Goal: Task Accomplishment & Management: Complete application form

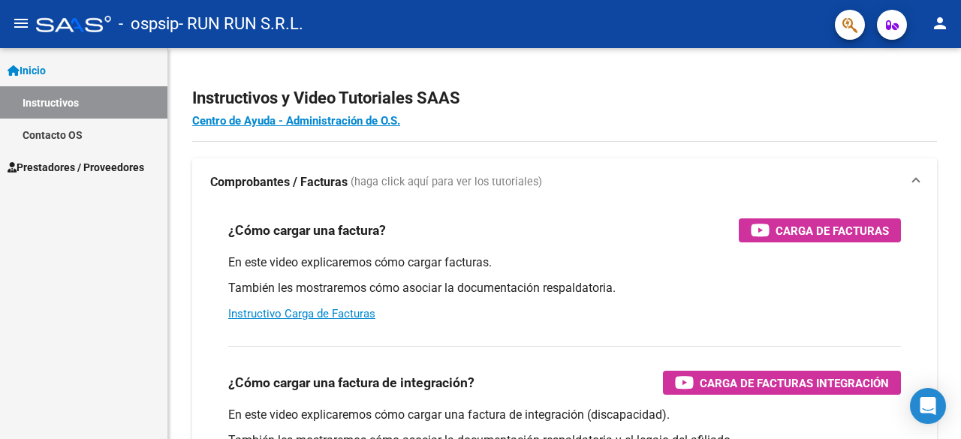
click at [83, 170] on span "Prestadores / Proveedores" at bounding box center [76, 167] width 137 height 17
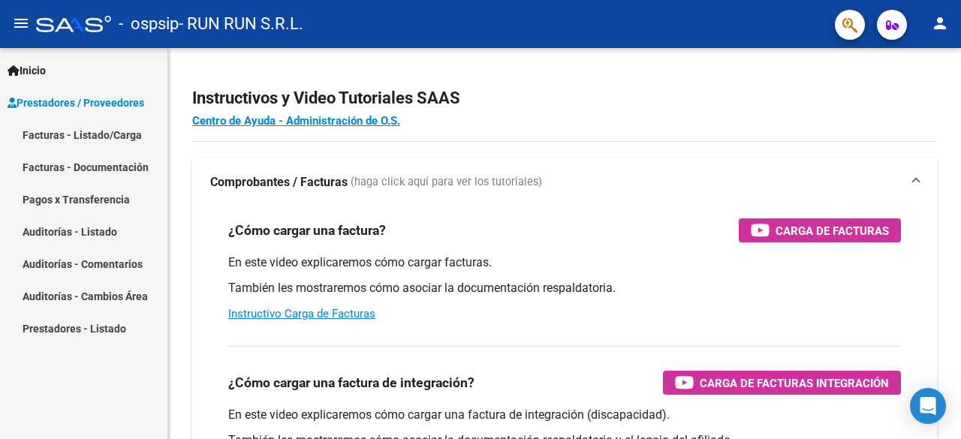
click at [110, 136] on link "Facturas - Listado/Carga" at bounding box center [83, 135] width 167 height 32
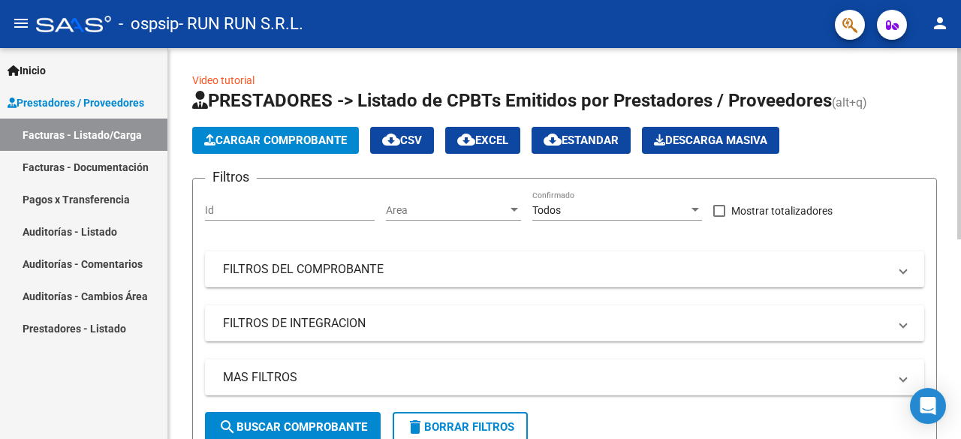
click at [300, 136] on span "Cargar Comprobante" at bounding box center [275, 141] width 143 height 14
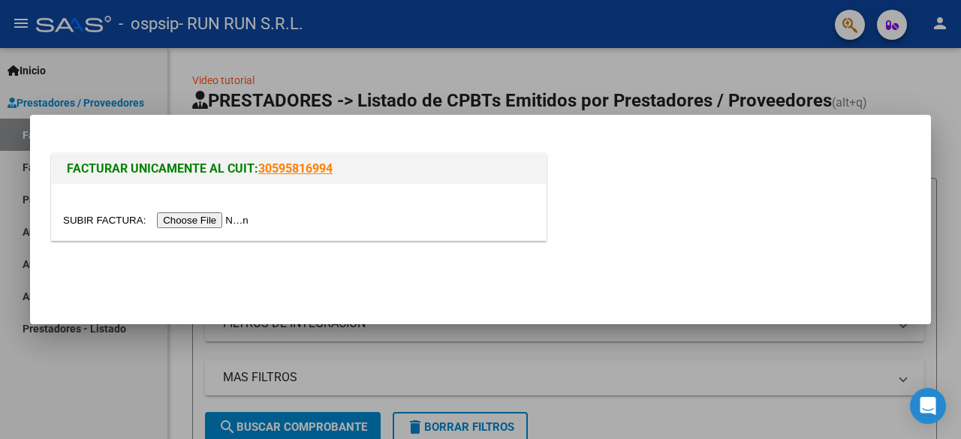
click at [212, 219] on input "file" at bounding box center [158, 220] width 190 height 16
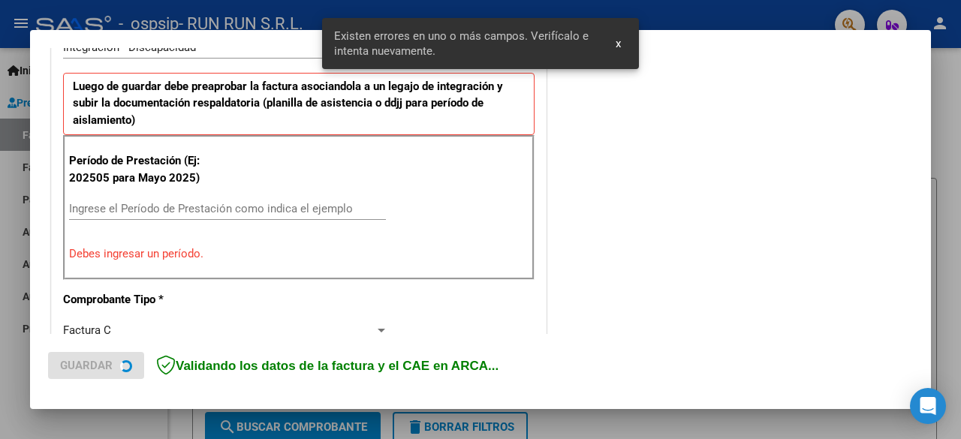
scroll to position [394, 0]
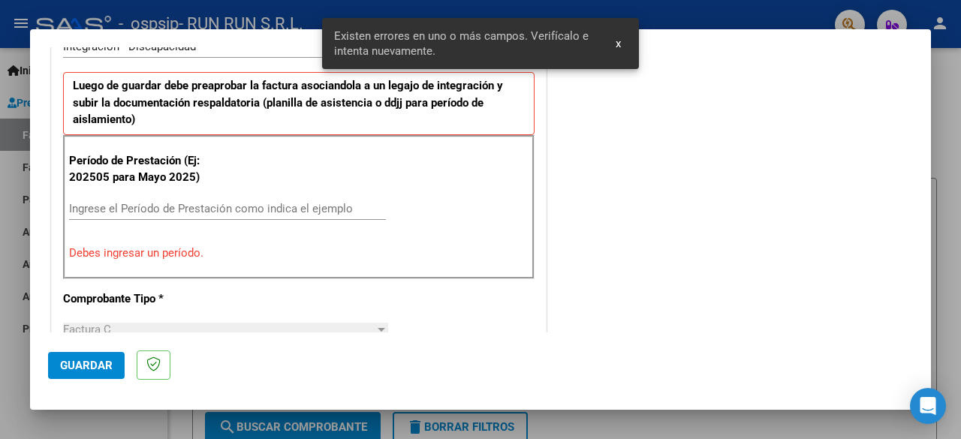
click at [213, 198] on div "Ingrese el Período de Prestación como indica el ejemplo" at bounding box center [227, 208] width 317 height 23
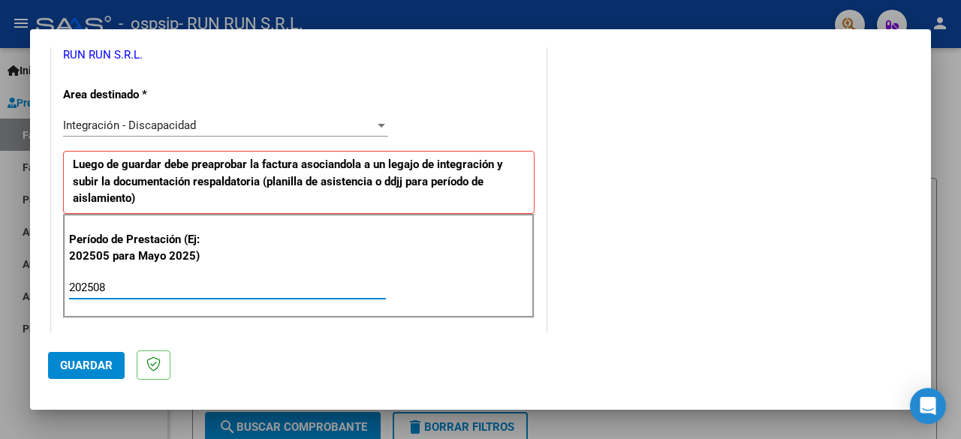
scroll to position [465, 0]
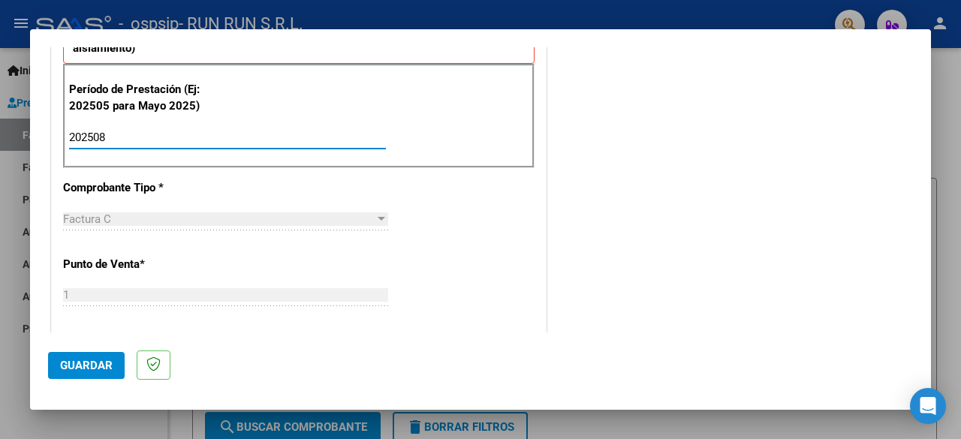
type input "202508"
click at [70, 371] on span "Guardar" at bounding box center [86, 366] width 53 height 14
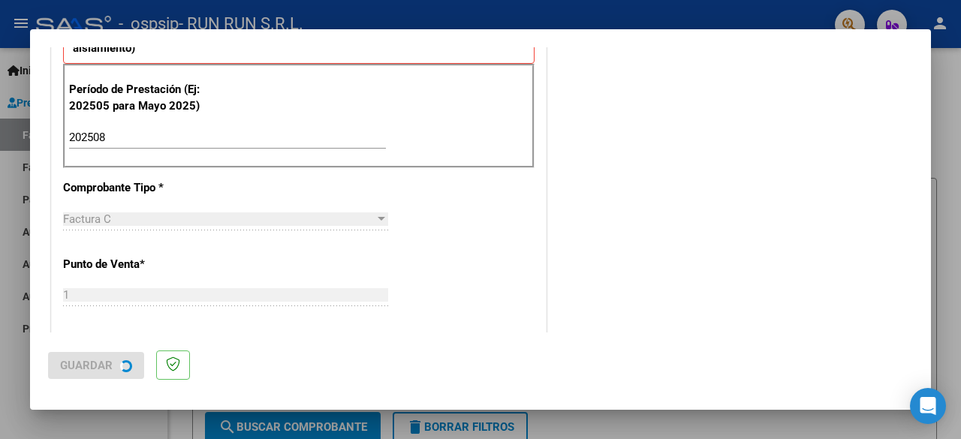
scroll to position [0, 0]
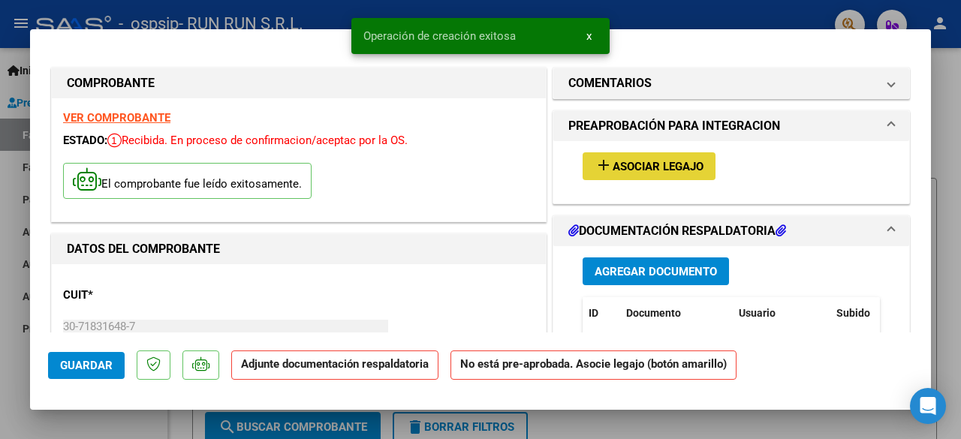
click at [666, 173] on button "add Asociar Legajo" at bounding box center [648, 166] width 133 height 28
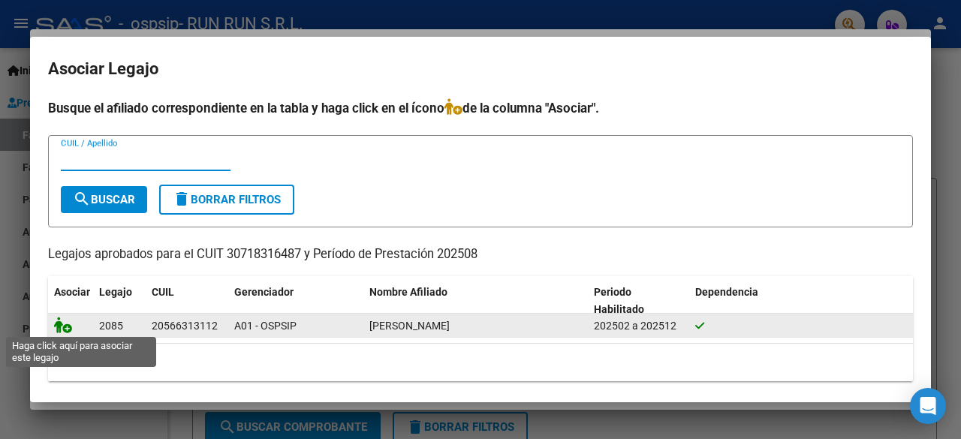
click at [65, 327] on icon at bounding box center [63, 325] width 18 height 17
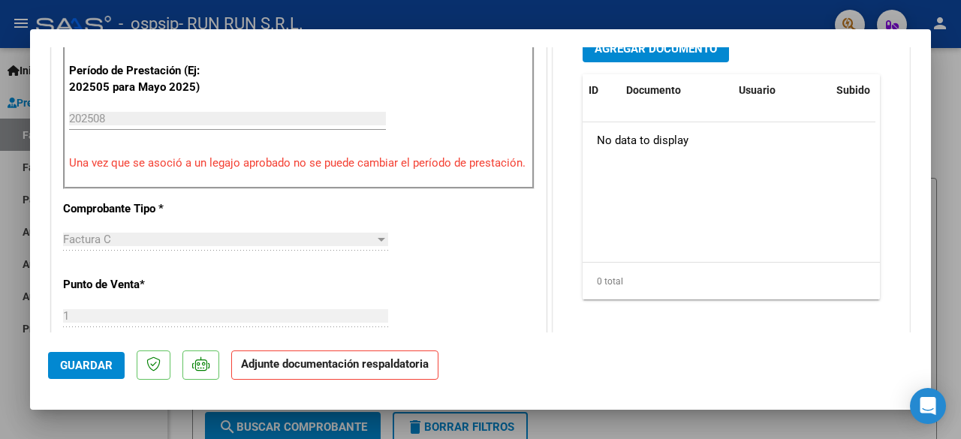
scroll to position [300, 0]
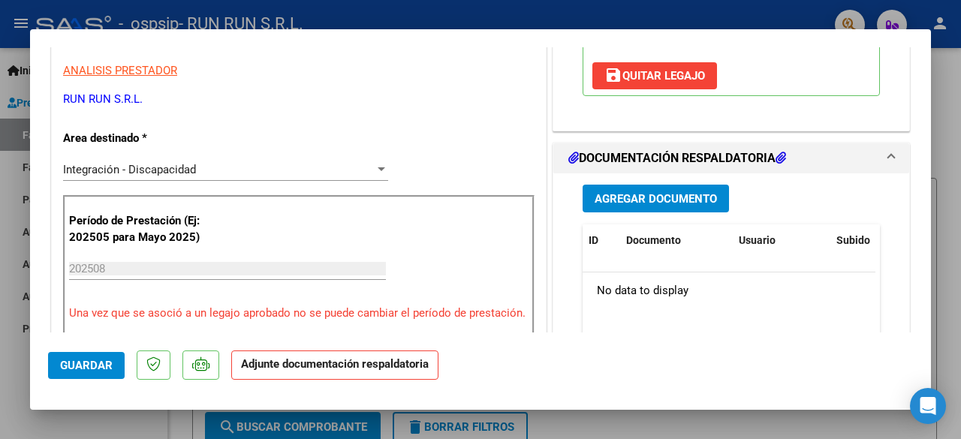
click at [366, 365] on strong "Adjunte documentación respaldatoria" at bounding box center [335, 364] width 188 height 14
click at [608, 188] on button "Agregar Documento" at bounding box center [655, 199] width 146 height 28
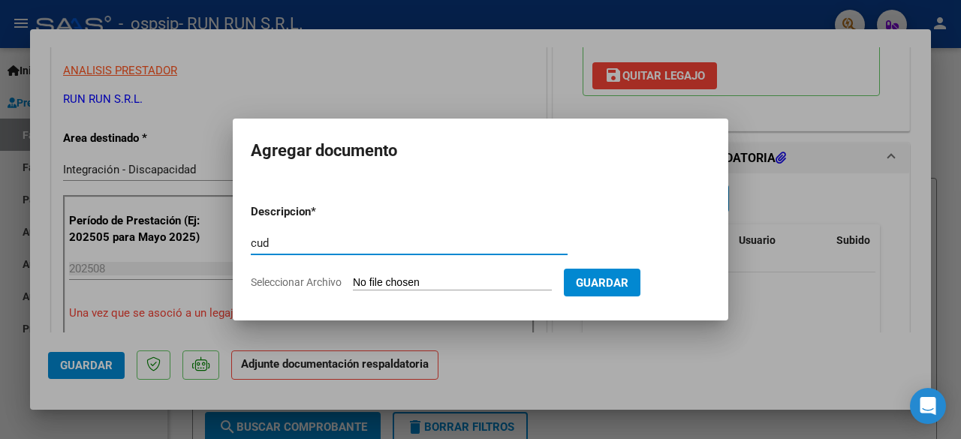
type input "cud"
click at [468, 282] on input "Seleccionar Archivo" at bounding box center [452, 283] width 199 height 14
type input "C:\fakepath\CUD- [PERSON_NAME].pdf"
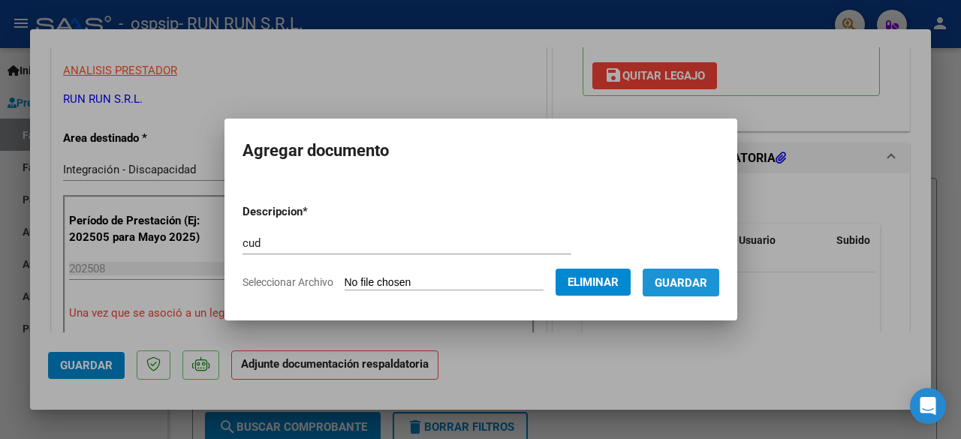
click at [706, 280] on span "Guardar" at bounding box center [681, 283] width 53 height 14
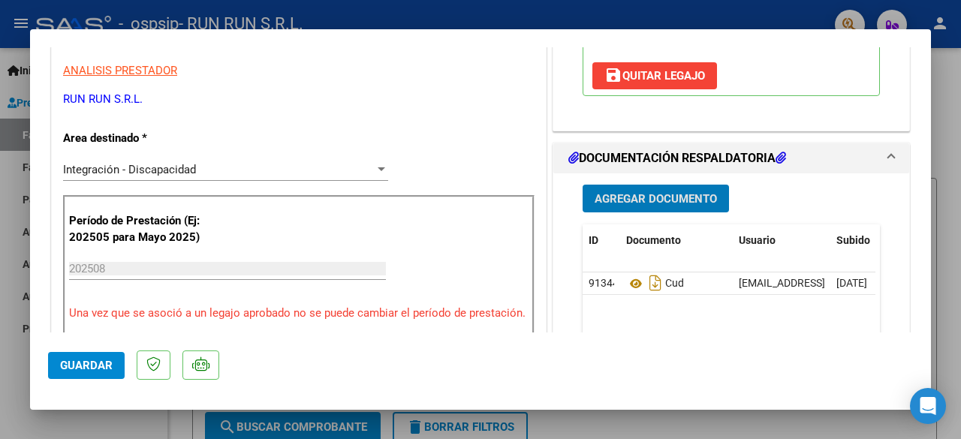
click at [662, 192] on span "Agregar Documento" at bounding box center [655, 199] width 122 height 14
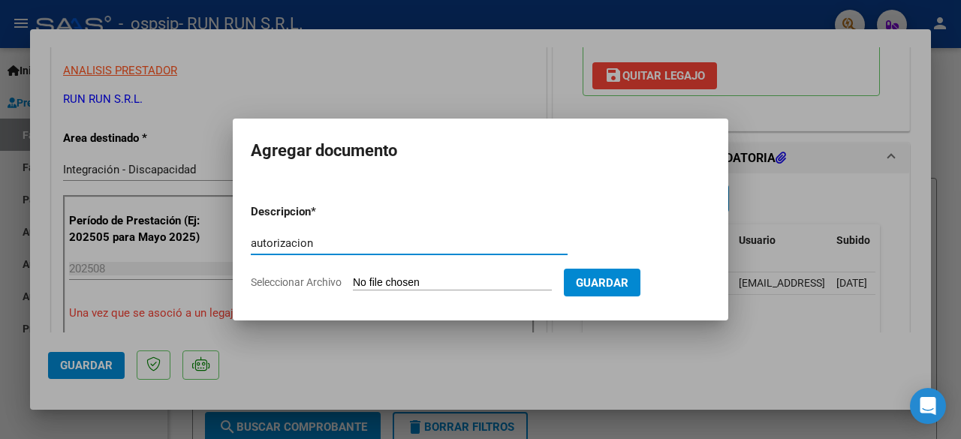
type input "autorizacion"
click at [497, 284] on input "Seleccionar Archivo" at bounding box center [452, 283] width 199 height 14
click at [495, 283] on input "Seleccionar Archivo" at bounding box center [452, 283] width 199 height 14
click at [462, 283] on input "Seleccionar Archivo" at bounding box center [452, 283] width 199 height 14
type input "C:\fakepath\[PERSON_NAME] TRANSPORTE A CET CON DEP AUTORIZACION 2025 SEGUN RESO…"
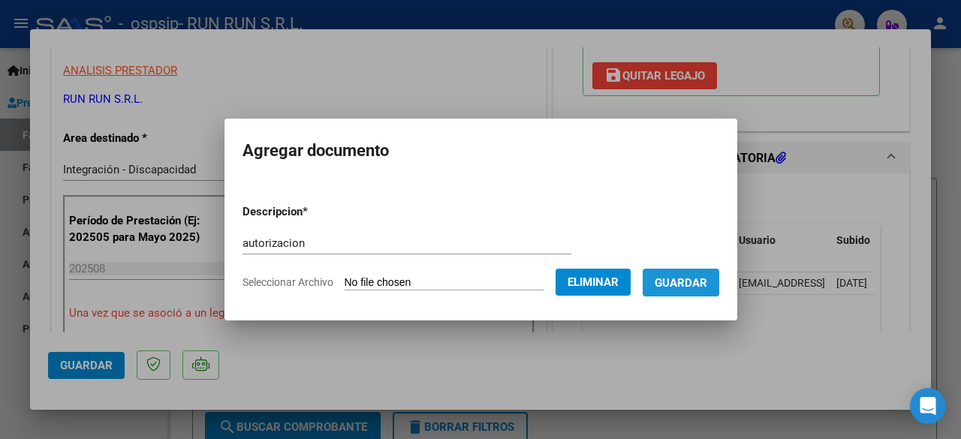
click at [692, 281] on span "Guardar" at bounding box center [681, 283] width 53 height 14
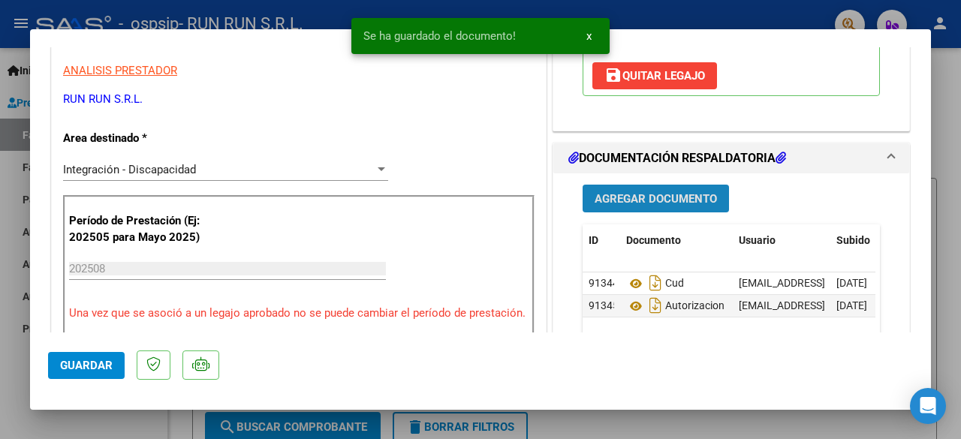
click at [646, 200] on span "Agregar Documento" at bounding box center [655, 199] width 122 height 14
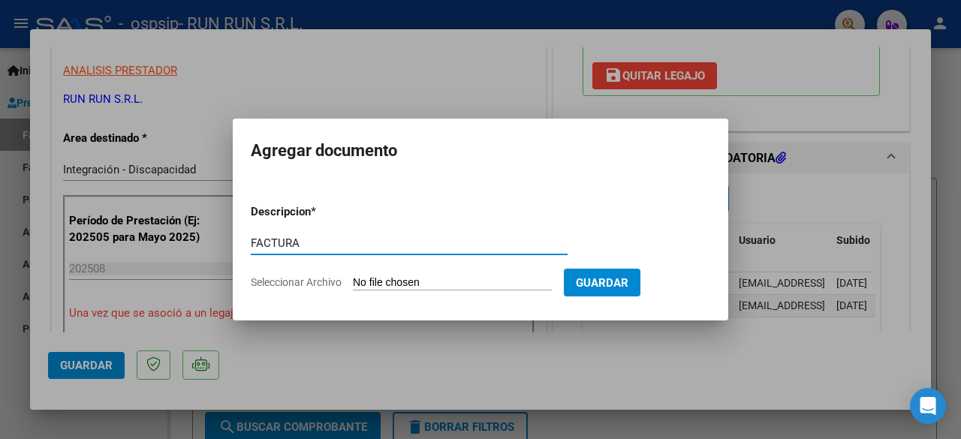
type input "FACTURA"
click at [533, 275] on app-file-uploader "Seleccionar Archivo" at bounding box center [407, 282] width 313 height 14
click at [449, 287] on input "Seleccionar Archivo" at bounding box center [452, 283] width 199 height 14
click at [433, 275] on app-file-uploader "Seleccionar Archivo" at bounding box center [407, 282] width 313 height 14
click at [362, 279] on input "Seleccionar Archivo" at bounding box center [452, 283] width 199 height 14
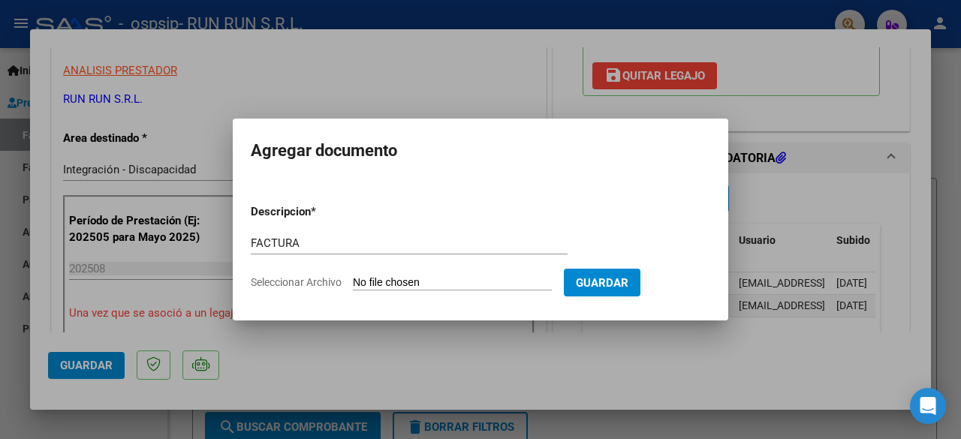
type input "C:\fakepath\[PERSON_NAME]-AGOSTO.pdf"
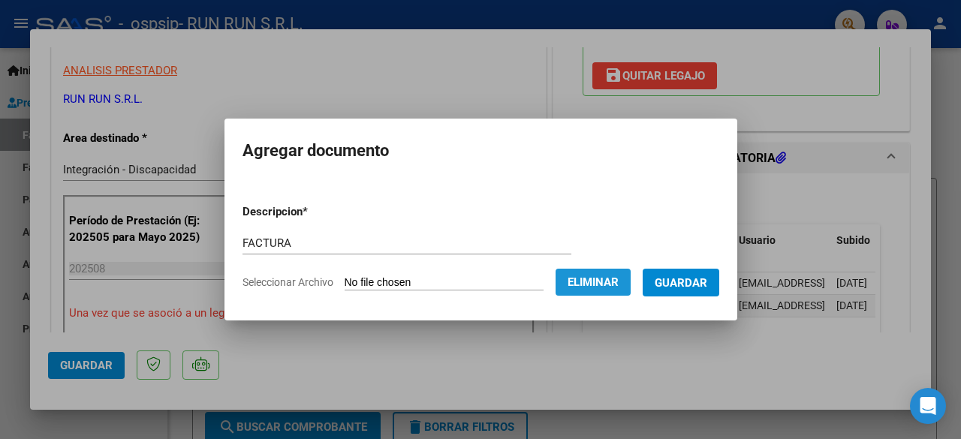
click at [602, 283] on span "Eliminar" at bounding box center [592, 282] width 51 height 14
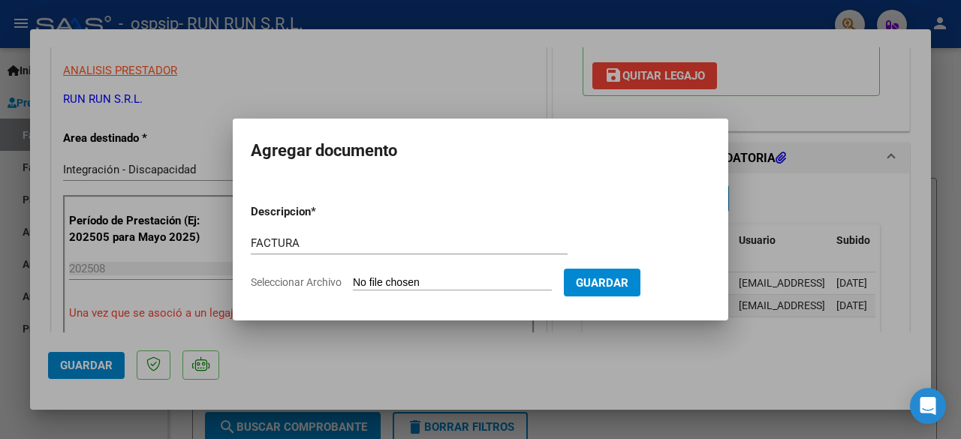
click at [421, 278] on input "Seleccionar Archivo" at bounding box center [452, 283] width 199 height 14
type input "C:\fakepath\[PERSON_NAME]-AGOSTO.pdf"
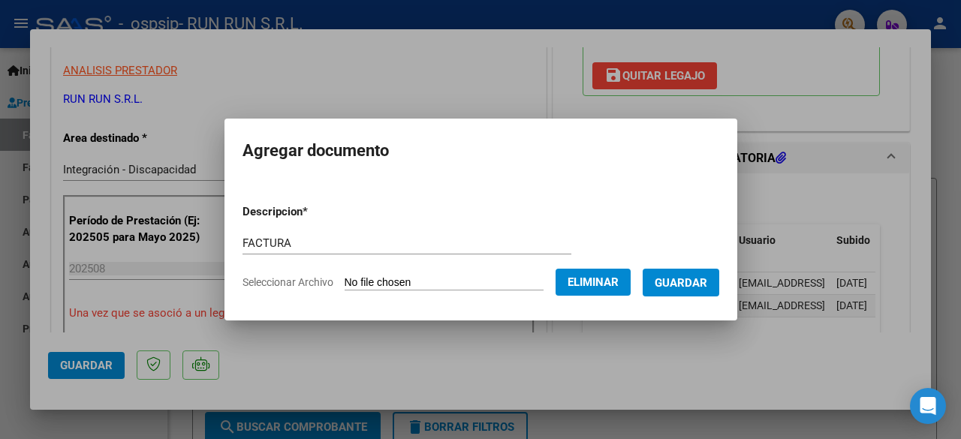
click at [706, 281] on span "Guardar" at bounding box center [681, 283] width 53 height 14
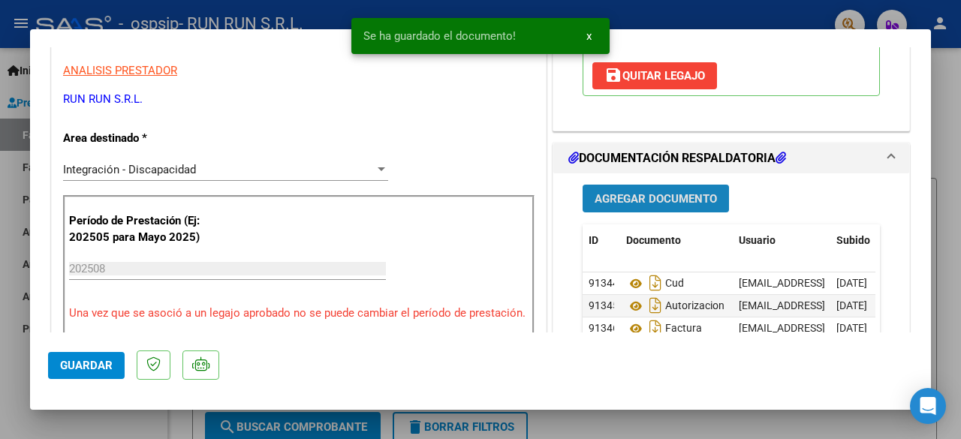
click at [677, 197] on span "Agregar Documento" at bounding box center [655, 199] width 122 height 14
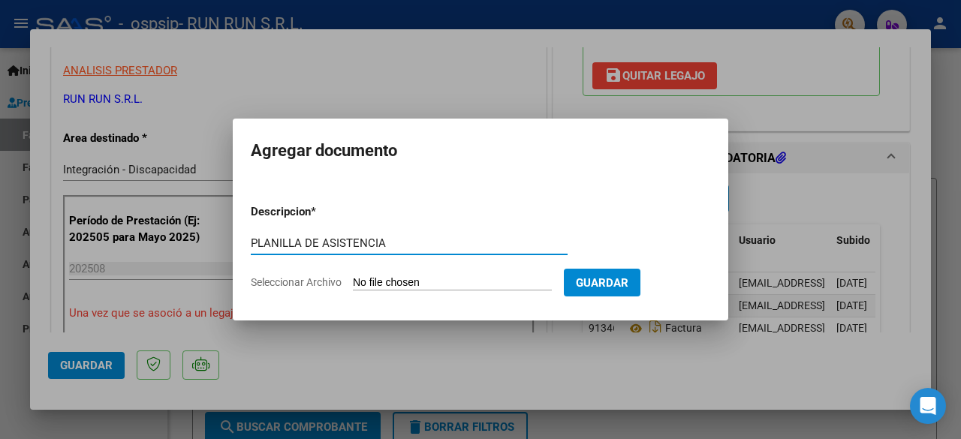
type input "PLANILLA DE ASISTENCIA"
click at [457, 290] on input "Seleccionar Archivo" at bounding box center [452, 283] width 199 height 14
type input "C:\fakepath\[PERSON_NAME].pdf"
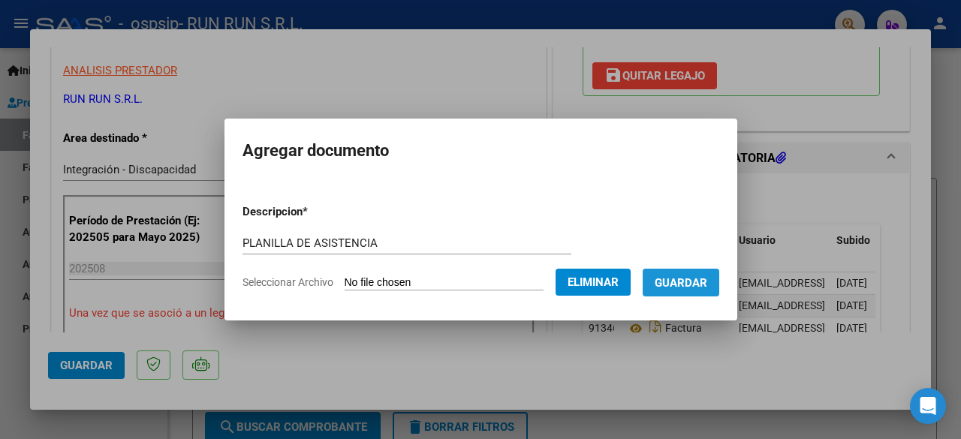
click at [703, 284] on span "Guardar" at bounding box center [681, 283] width 53 height 14
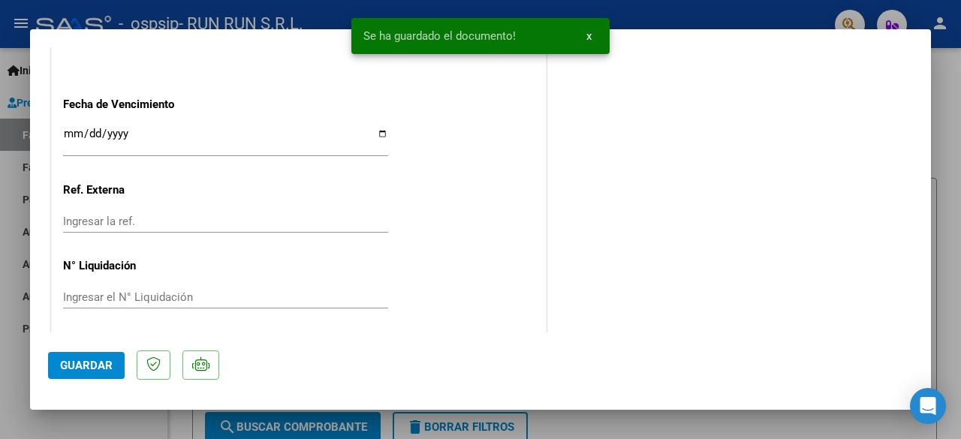
scroll to position [1072, 0]
click at [108, 357] on button "Guardar" at bounding box center [86, 365] width 77 height 27
click at [101, 378] on button "Guardar" at bounding box center [86, 365] width 77 height 27
click at [83, 411] on div at bounding box center [480, 219] width 961 height 439
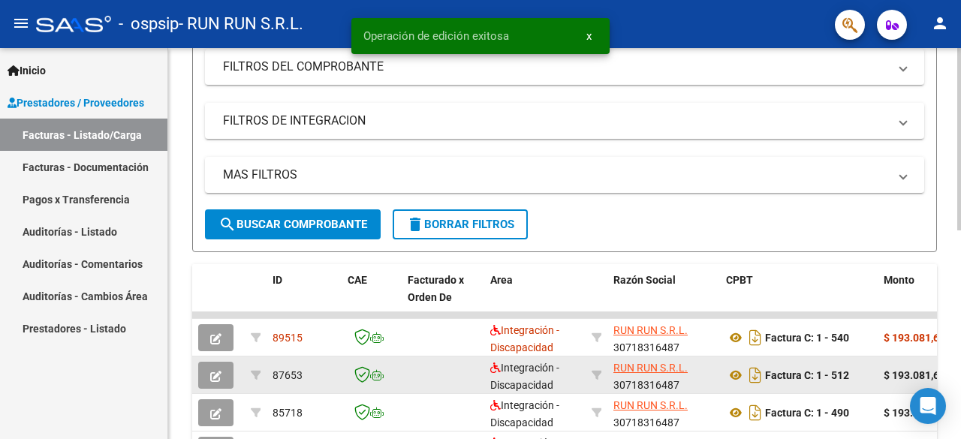
scroll to position [225, 0]
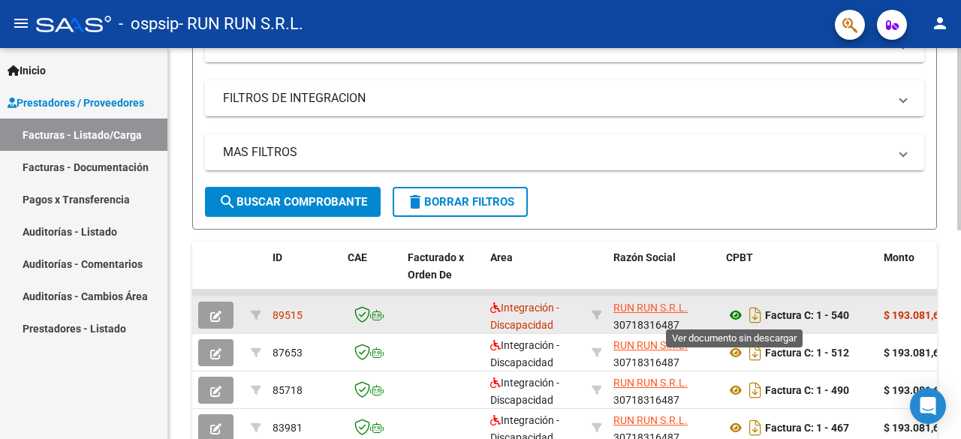
click at [739, 315] on icon at bounding box center [736, 315] width 20 height 18
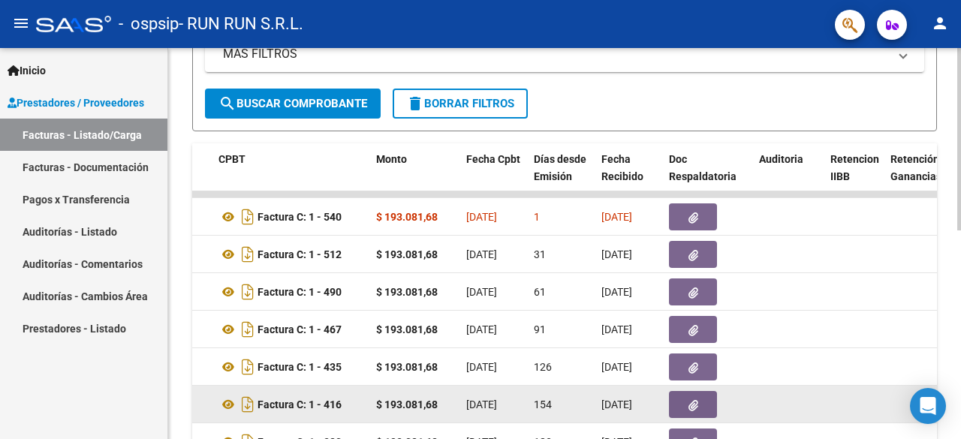
scroll to position [296, 0]
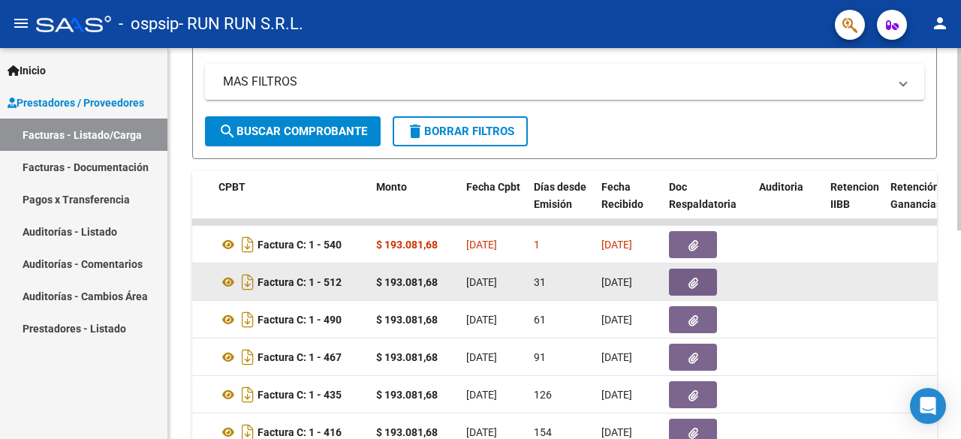
click at [697, 281] on icon "button" at bounding box center [693, 283] width 10 height 11
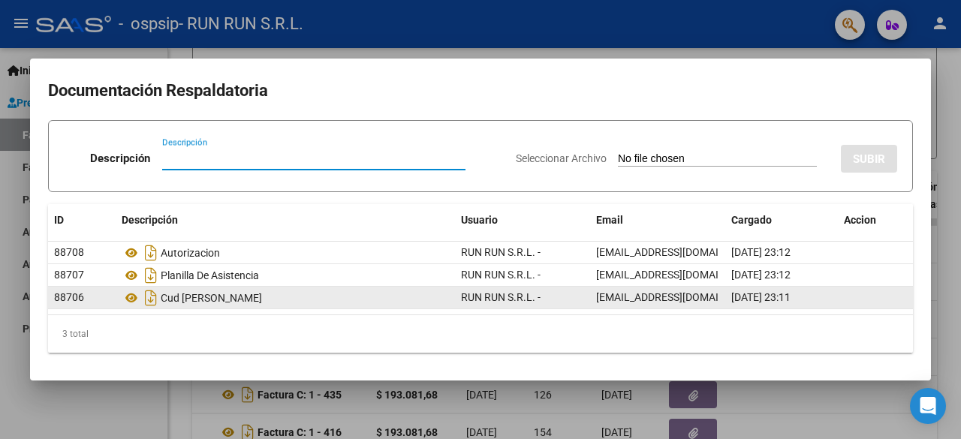
scroll to position [1, 0]
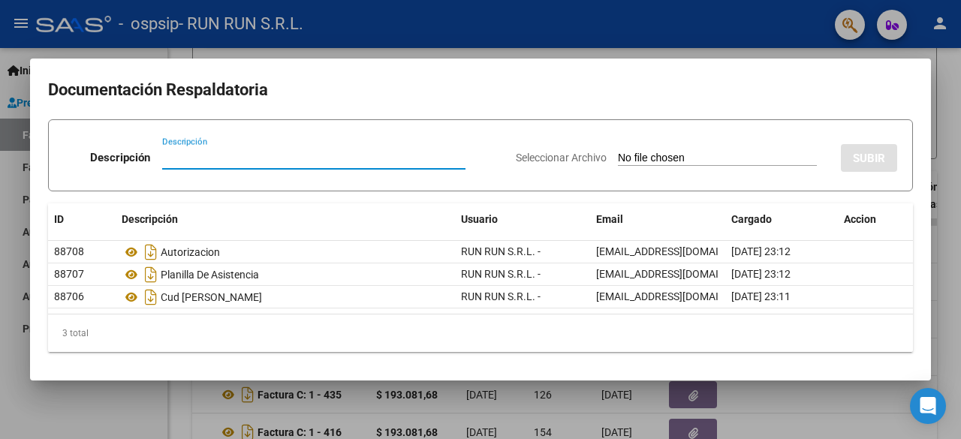
click at [624, 50] on div at bounding box center [480, 219] width 961 height 439
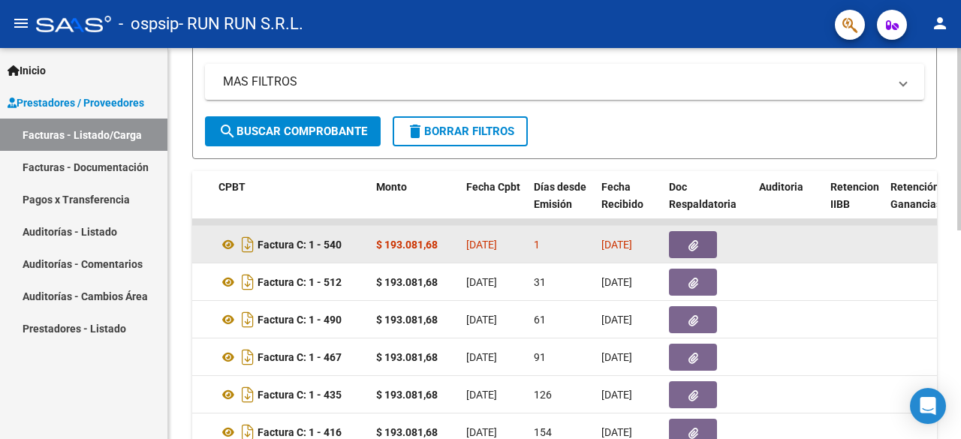
click at [692, 233] on button "button" at bounding box center [693, 244] width 48 height 27
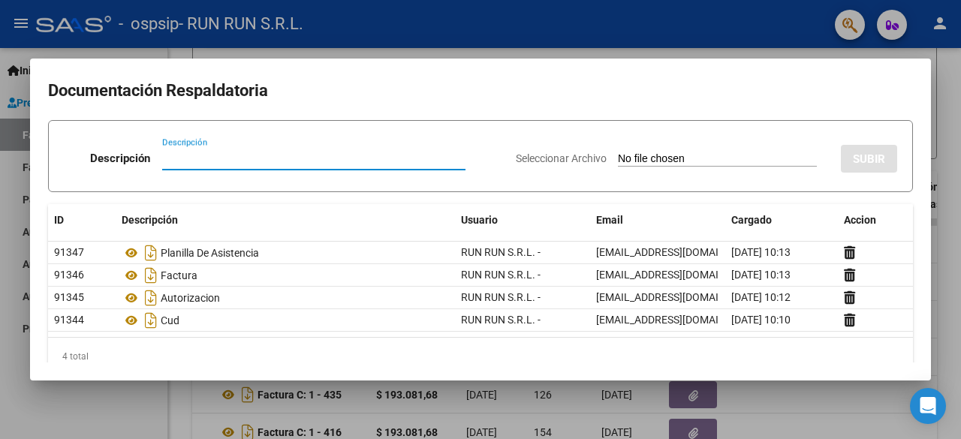
click at [618, 41] on div at bounding box center [480, 219] width 961 height 439
